Goal: Task Accomplishment & Management: Manage account settings

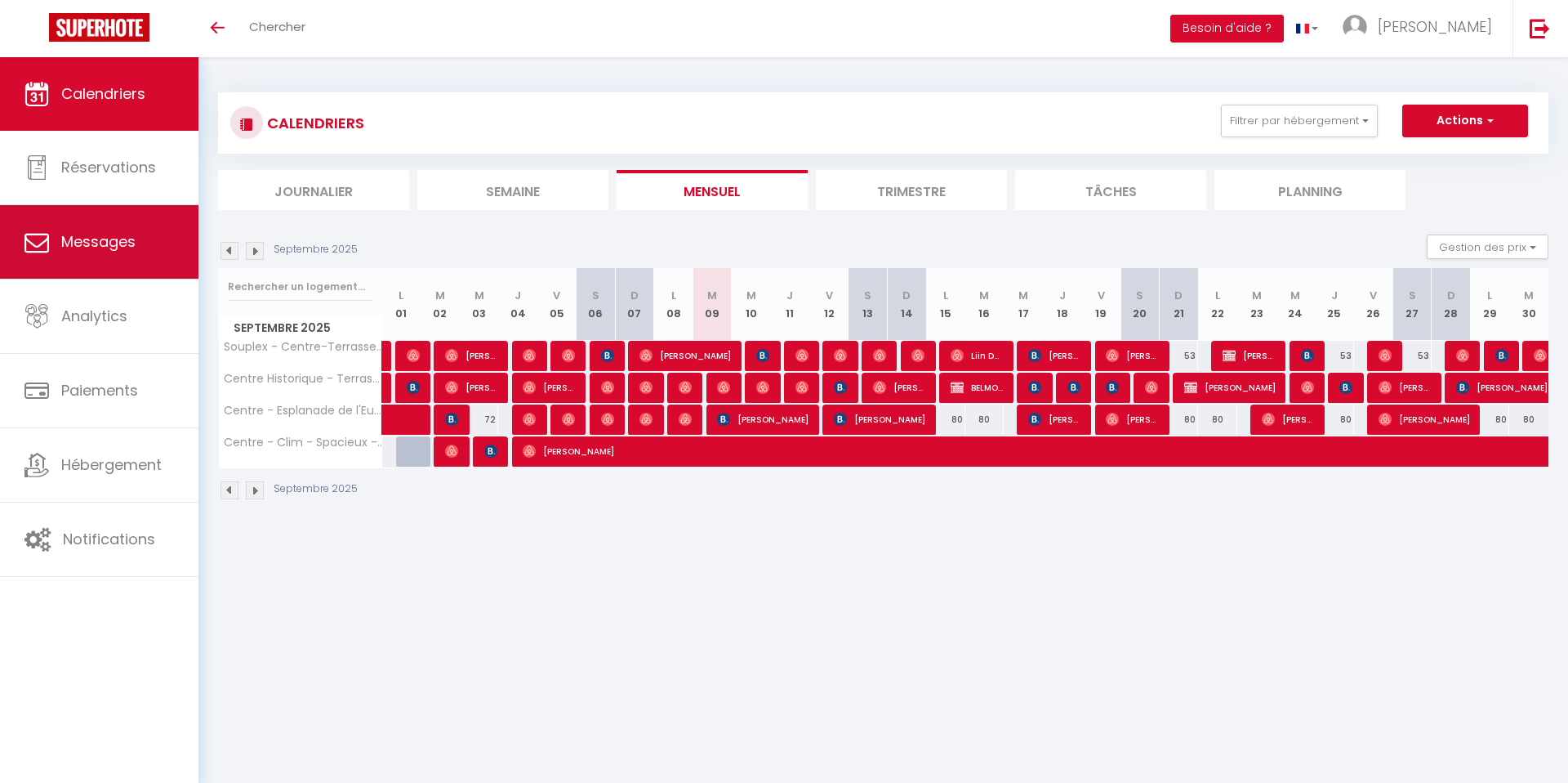
click at [94, 239] on span "Messages" at bounding box center [98, 241] width 74 height 20
select select "message"
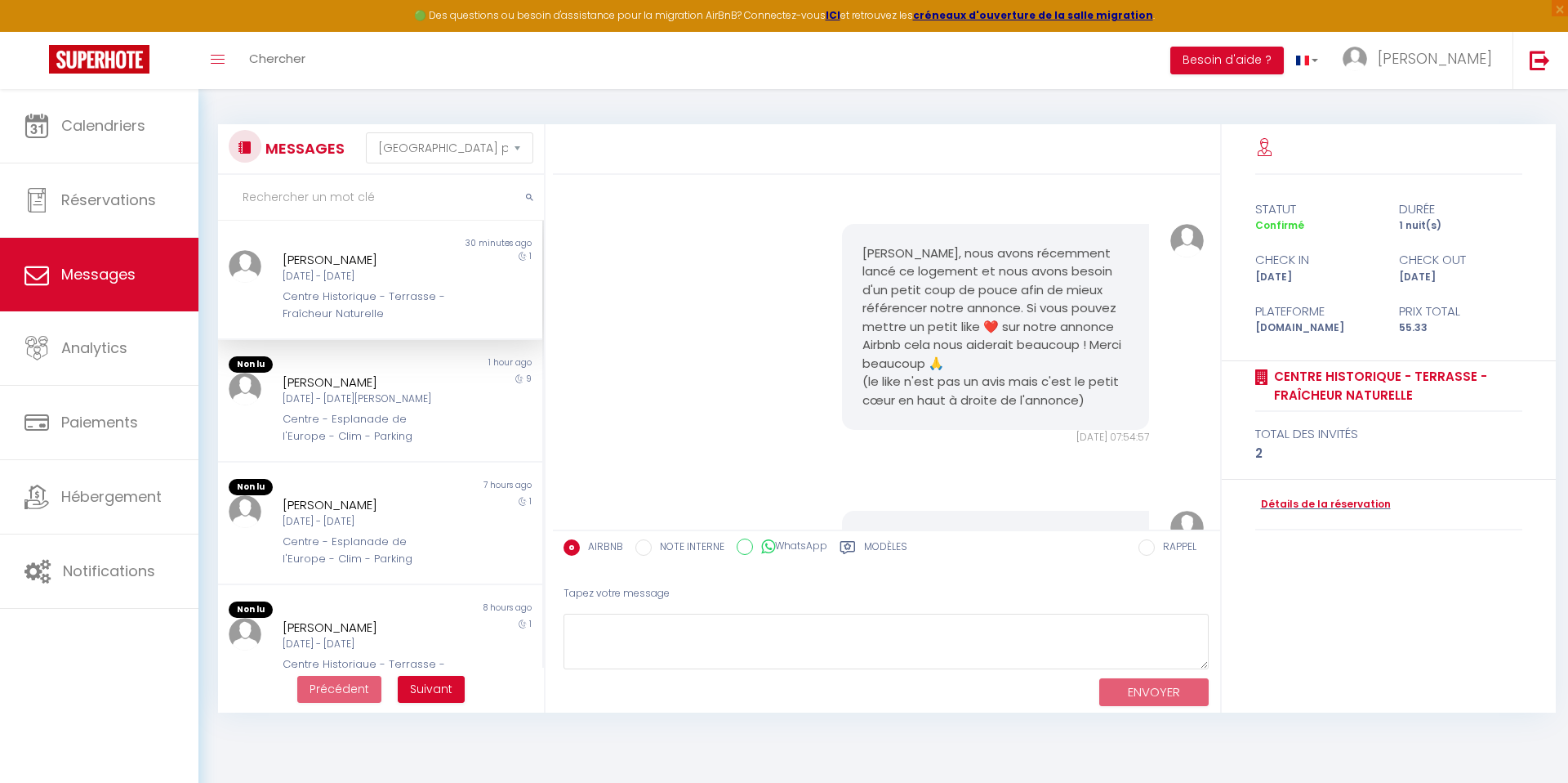
scroll to position [4644, 0]
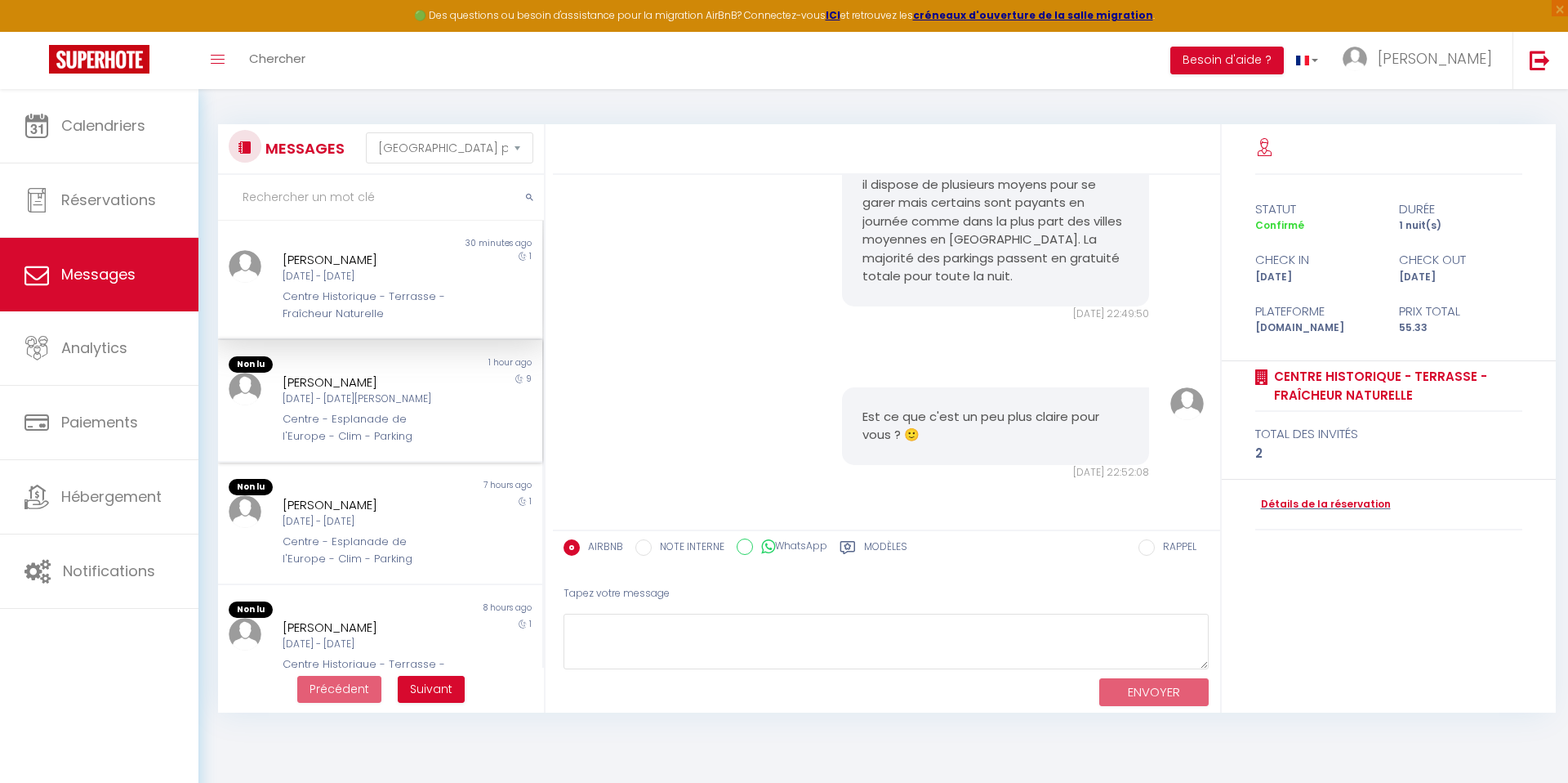
click at [388, 395] on div "[DATE] - [DATE][PERSON_NAME]" at bounding box center [365, 399] width 167 height 15
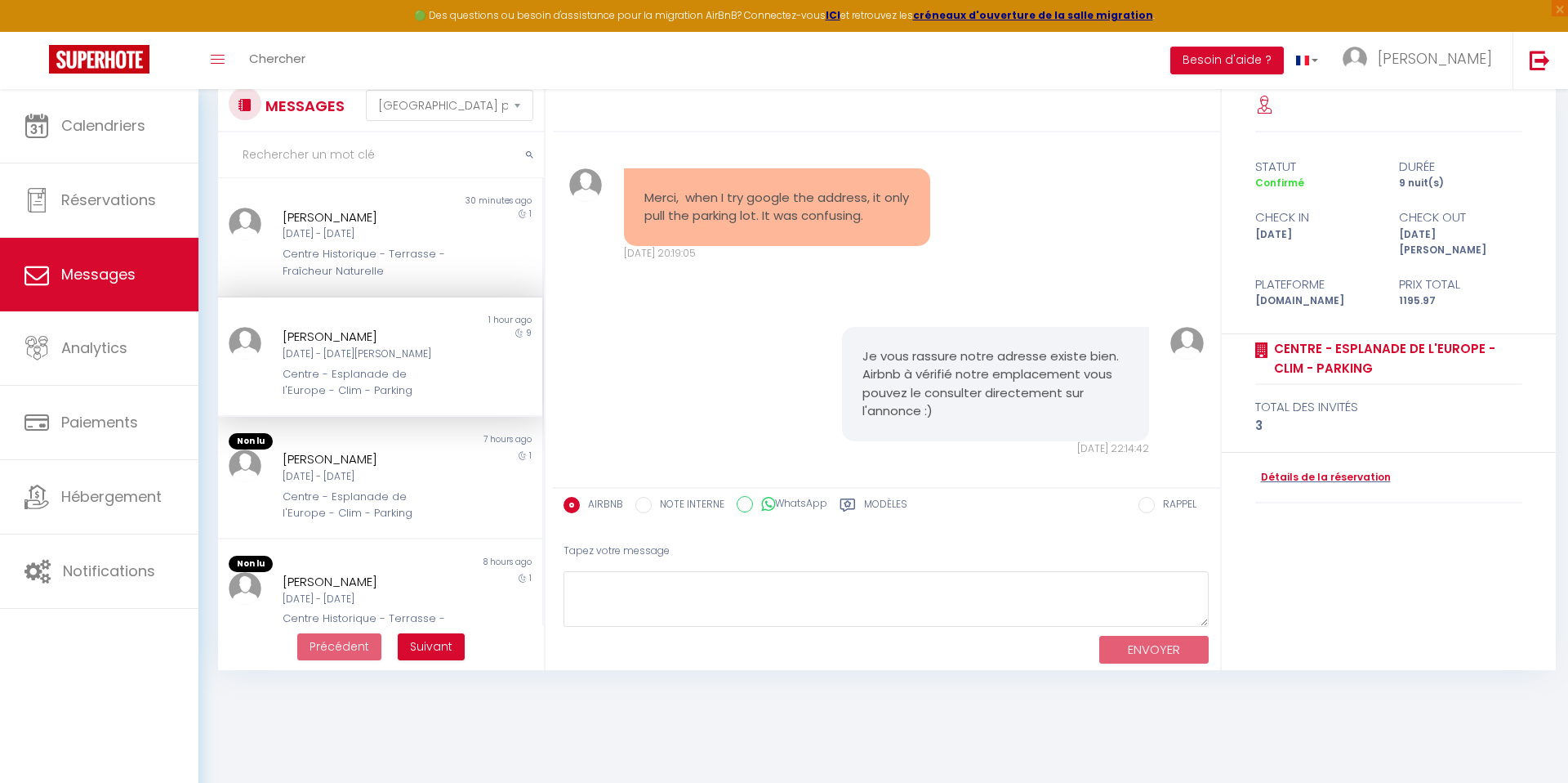
scroll to position [41, 0]
click at [411, 458] on div "[PERSON_NAME]" at bounding box center [365, 460] width 167 height 20
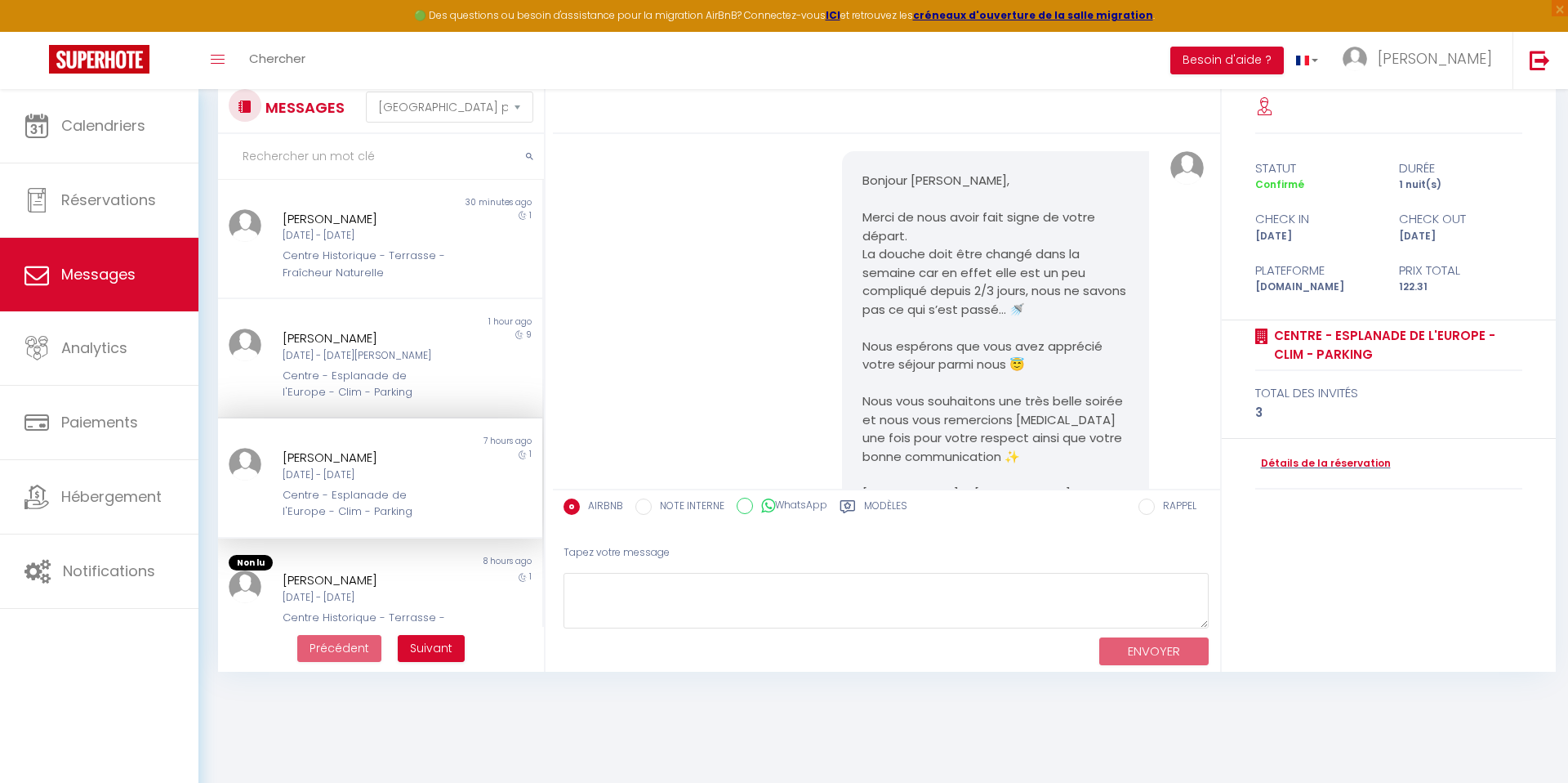
scroll to position [8956, 0]
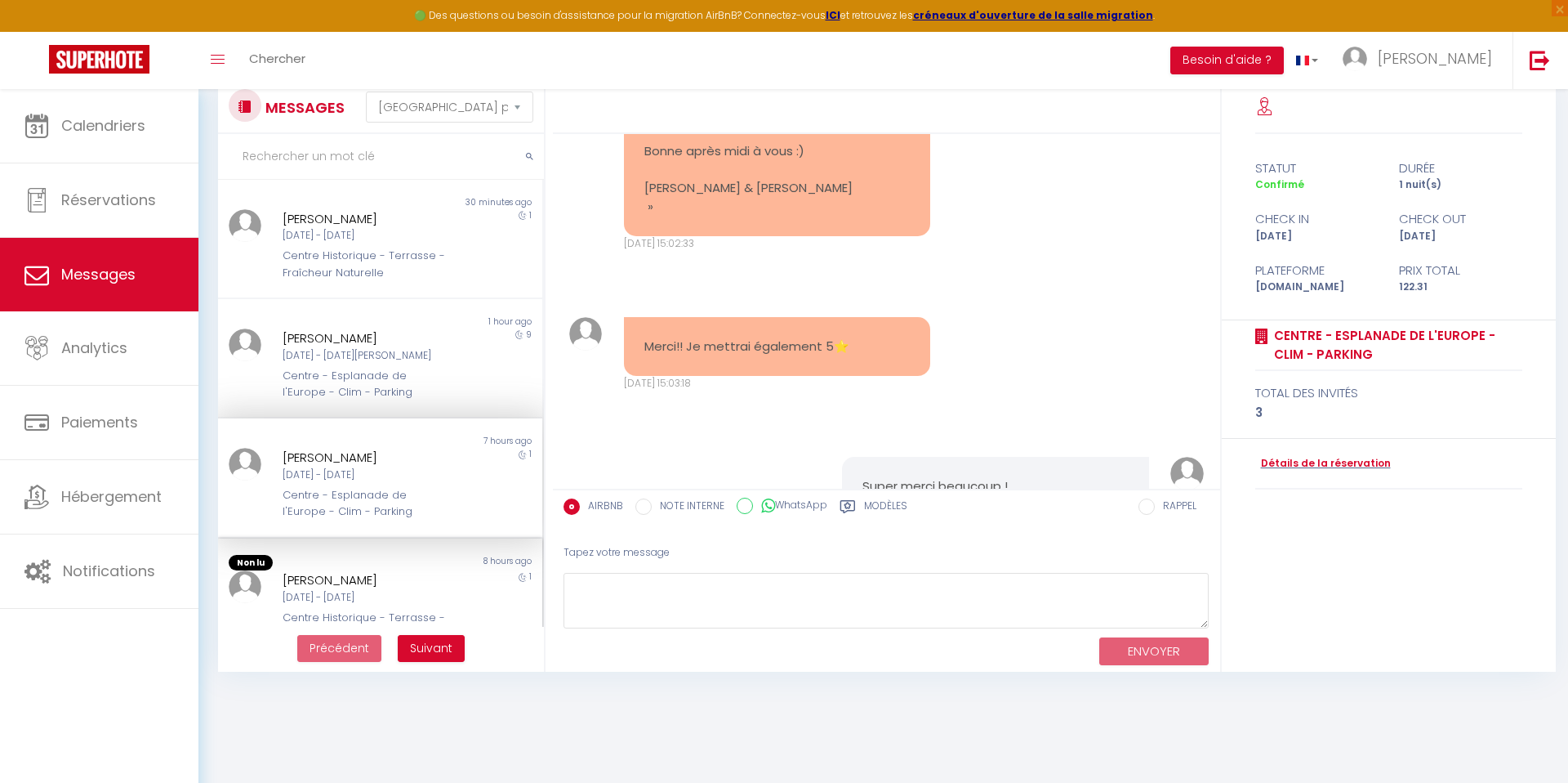
click at [379, 604] on div "[DATE] - [DATE]" at bounding box center [365, 598] width 167 height 15
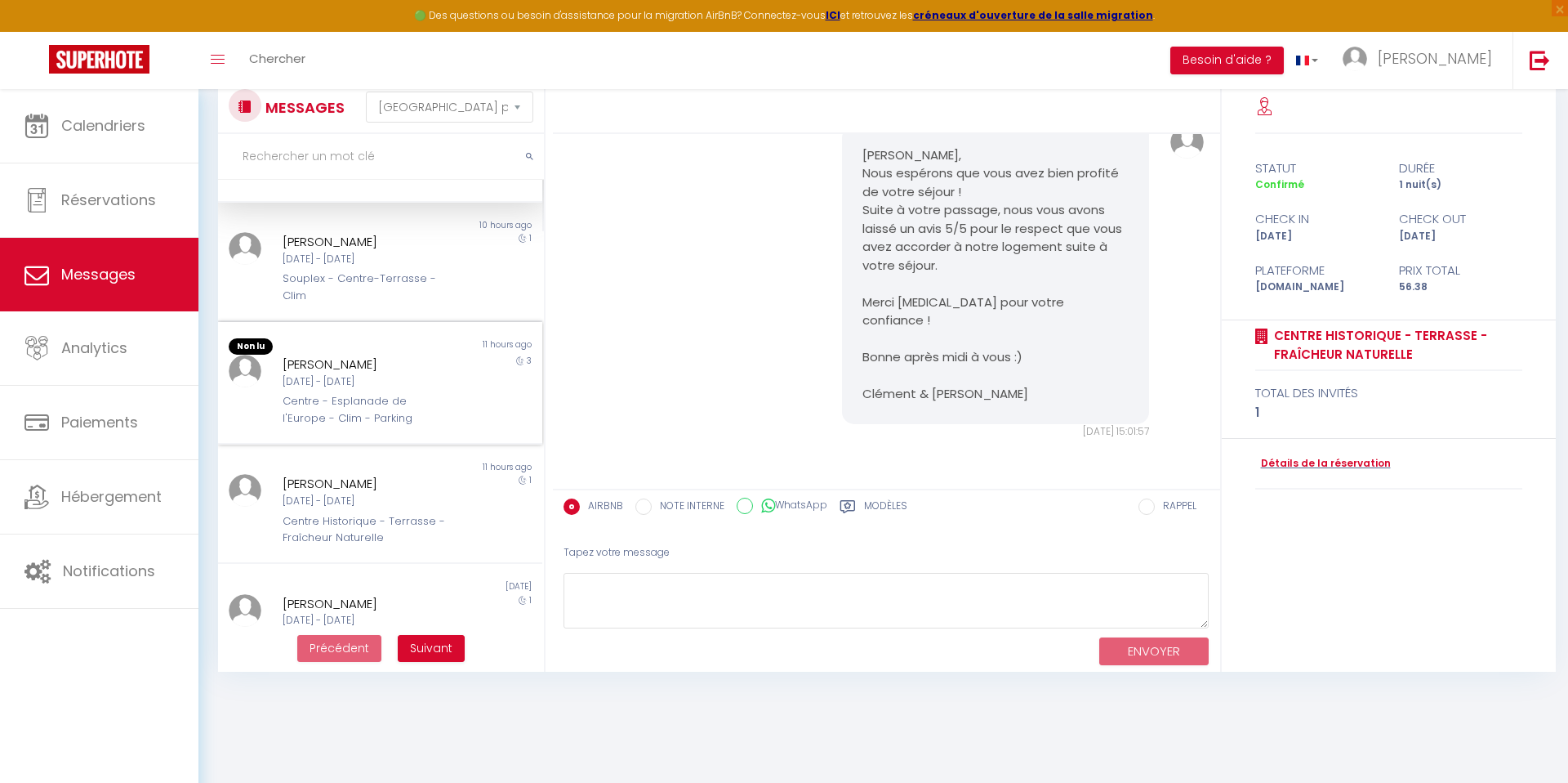
scroll to position [458, 0]
click at [371, 367] on div "[PERSON_NAME]" at bounding box center [365, 360] width 167 height 20
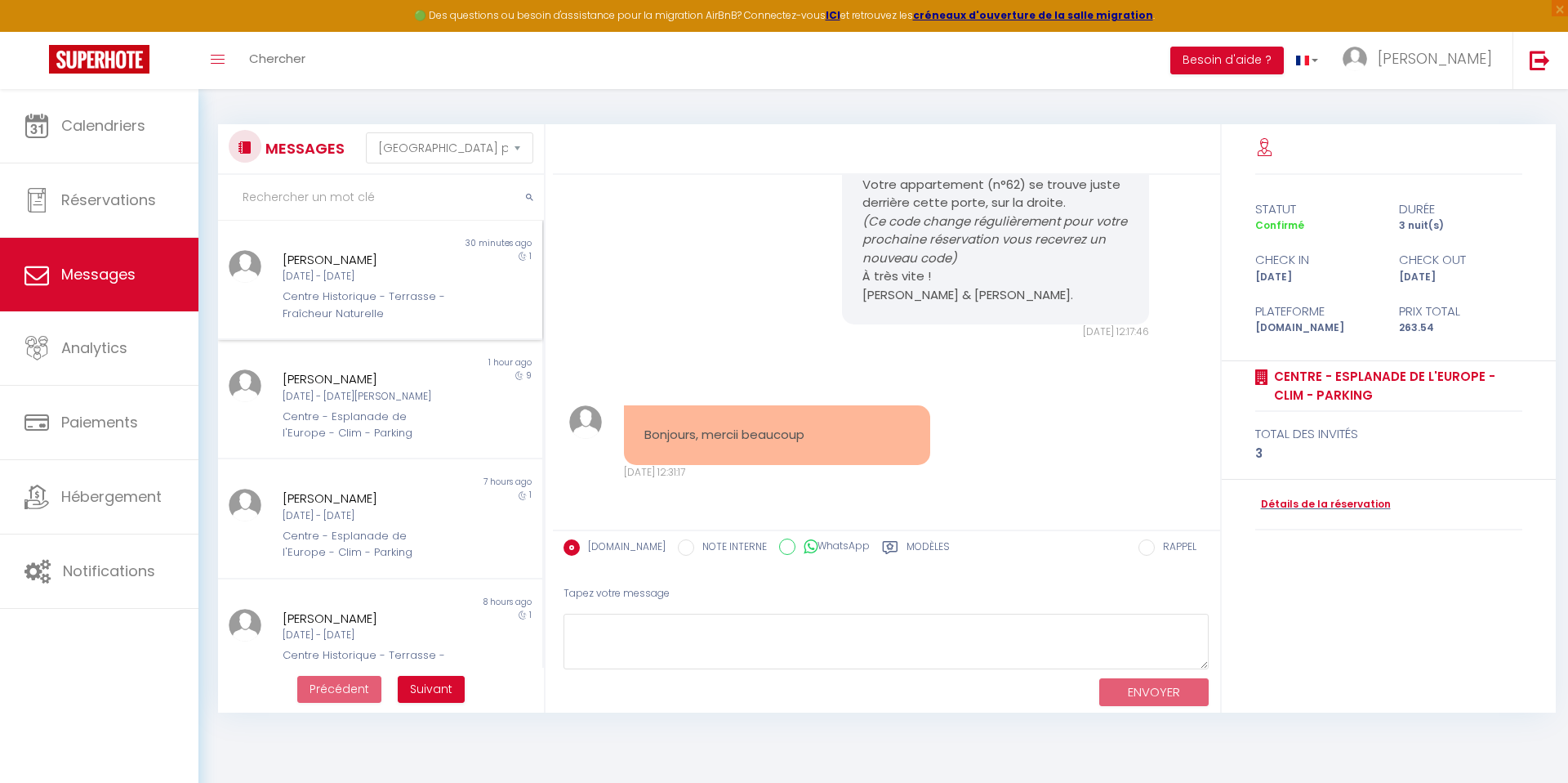
click at [345, 292] on div "Centre Historique - Terrasse - Fraîcheur Naturelle" at bounding box center [365, 304] width 167 height 33
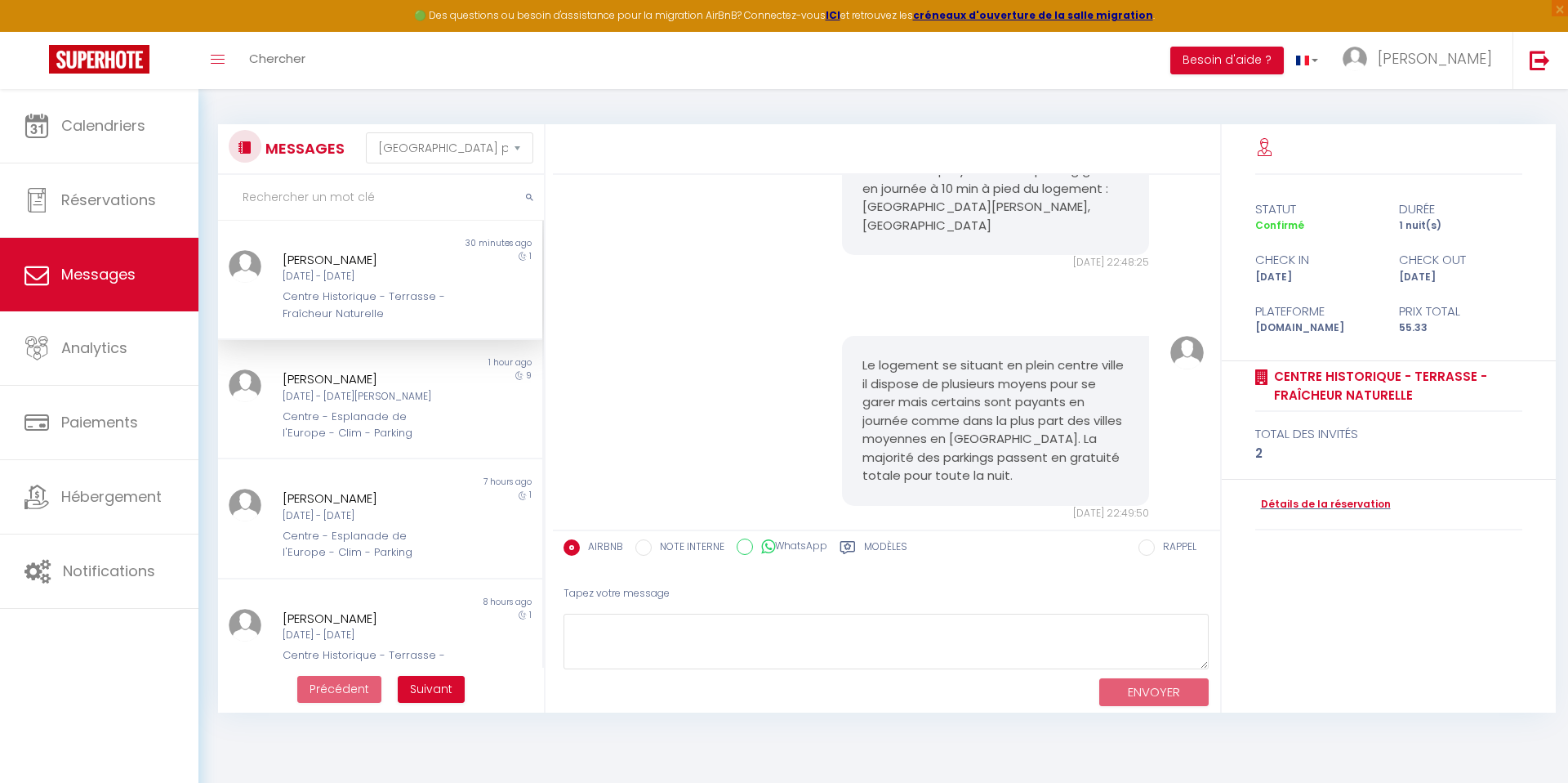
scroll to position [4644, 0]
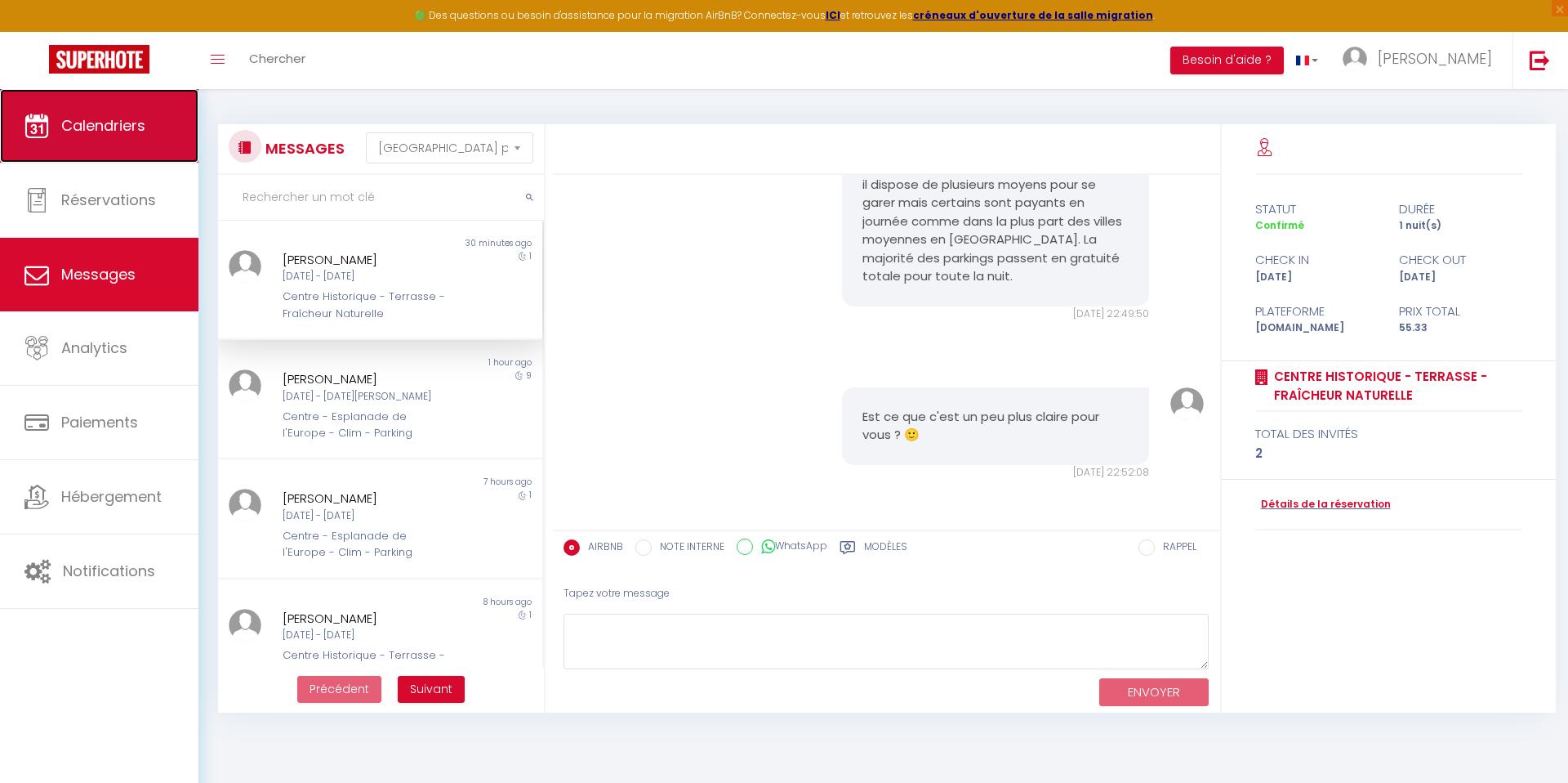
click at [141, 155] on link "Calendriers" at bounding box center [99, 126] width 198 height 73
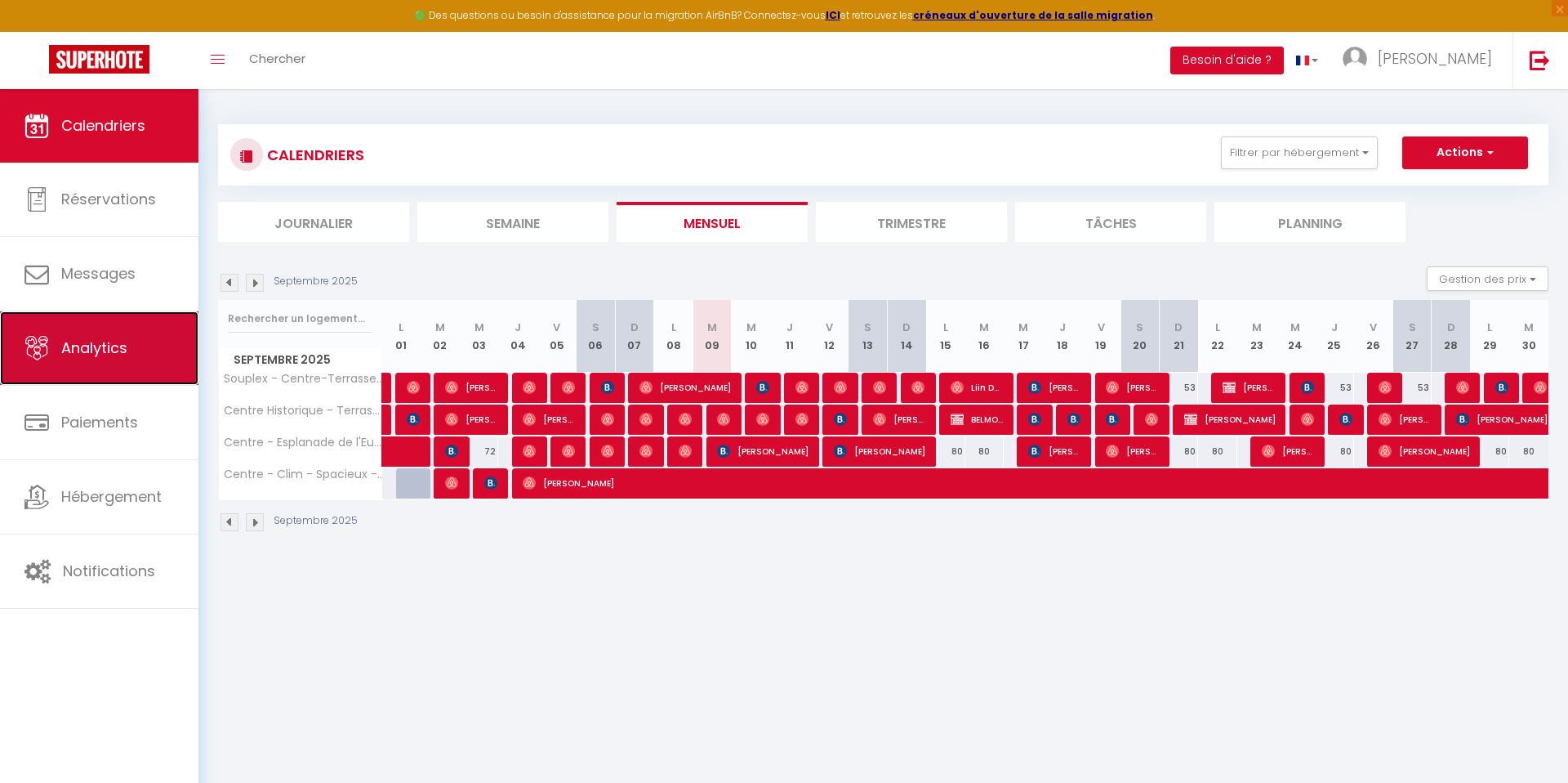
click at [148, 338] on link "Analytics" at bounding box center [99, 348] width 198 height 73
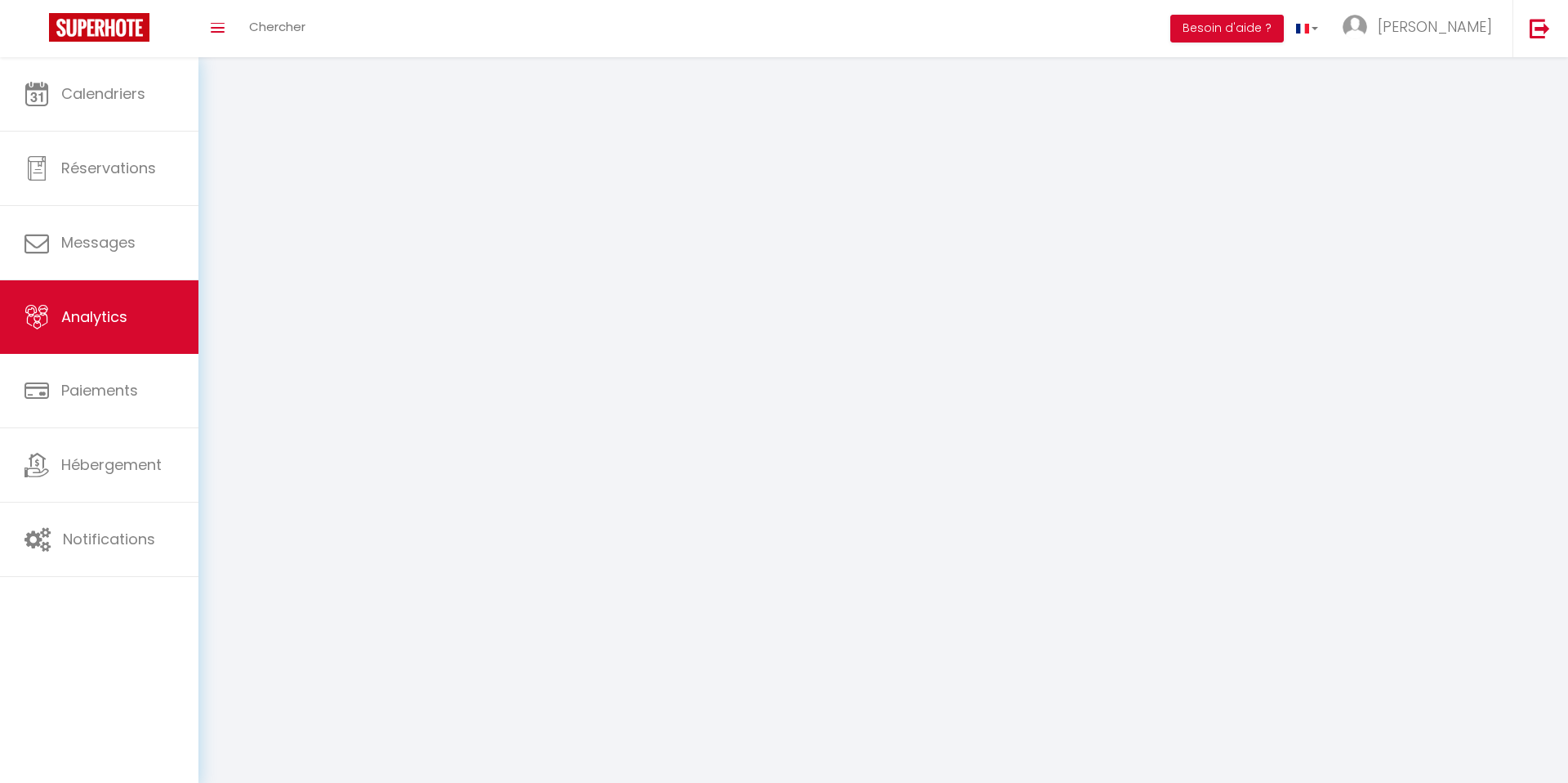
select select "2025"
select select "9"
